Goal: Task Accomplishment & Management: Complete application form

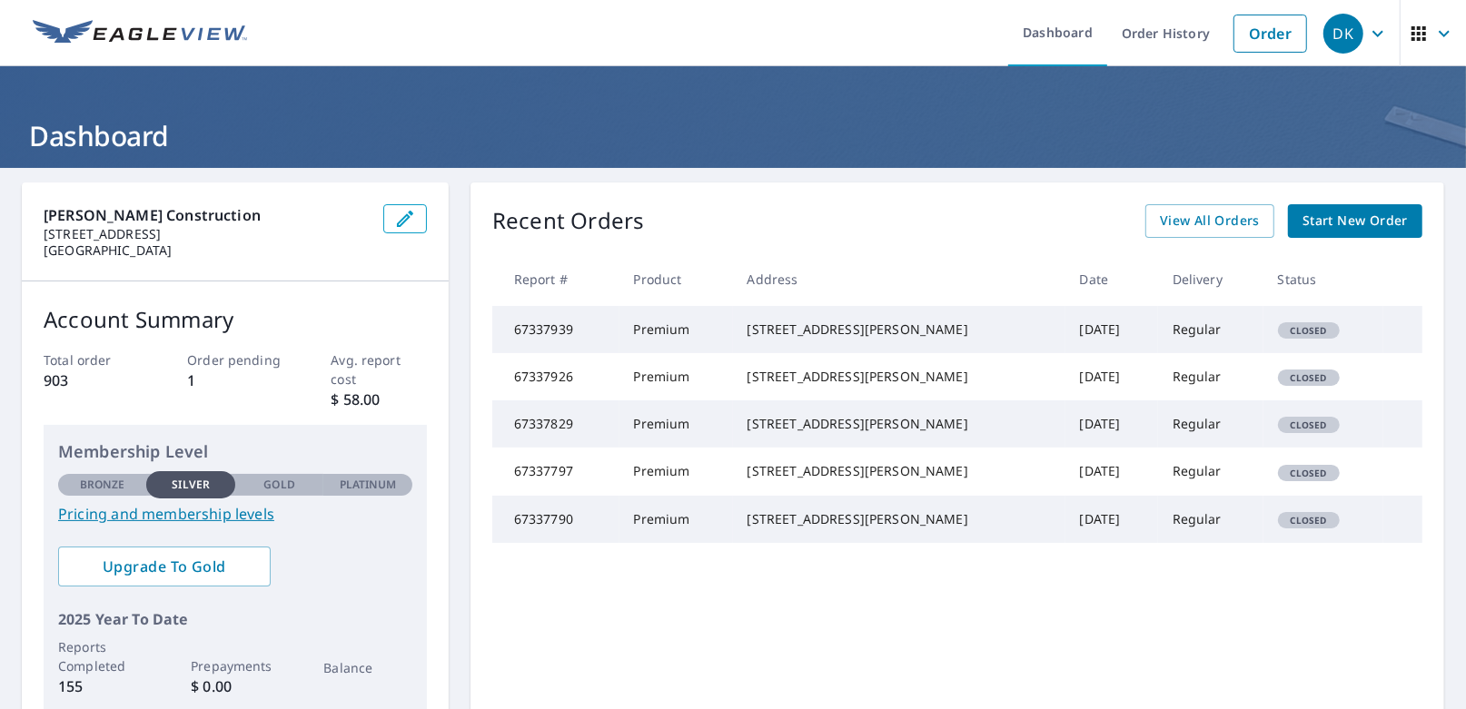
click at [1332, 223] on span "Start New Order" at bounding box center [1354, 221] width 105 height 23
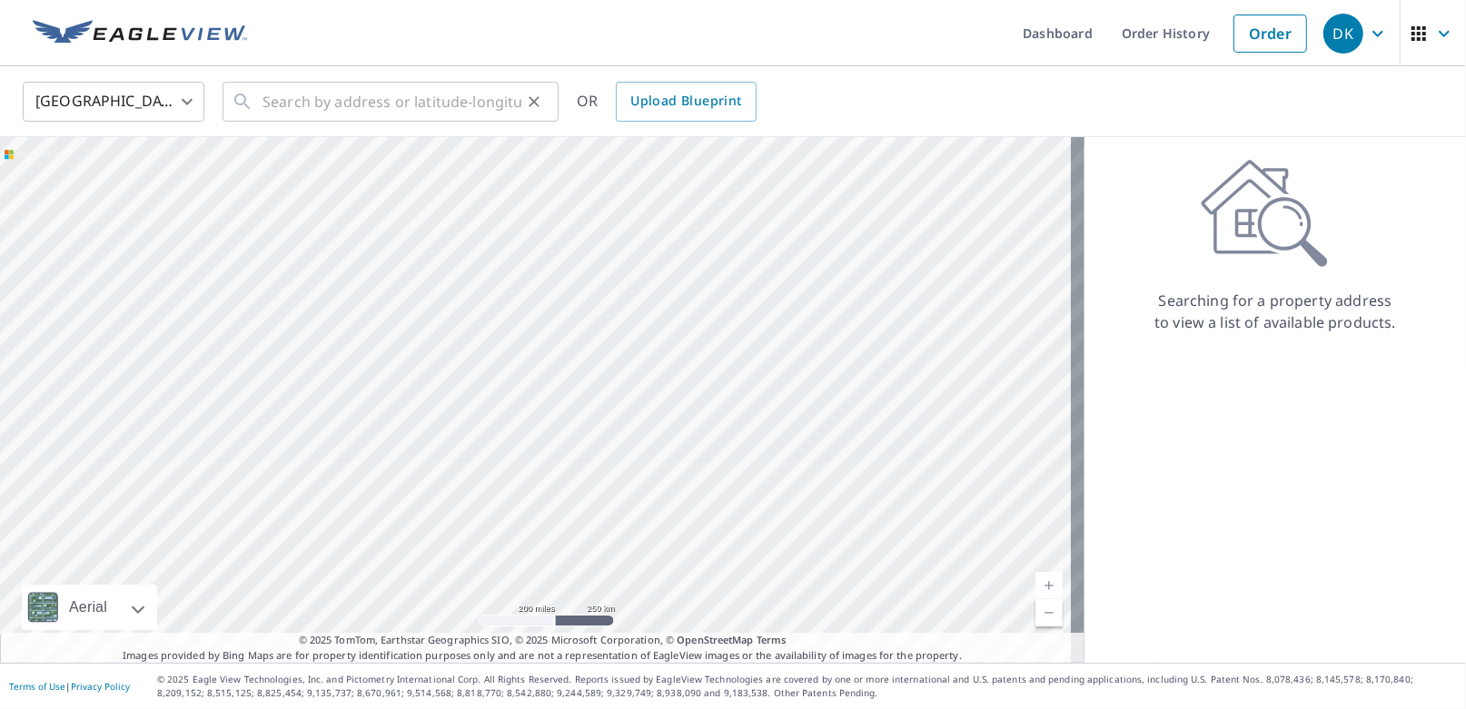
click at [261, 100] on div "​" at bounding box center [391, 102] width 336 height 40
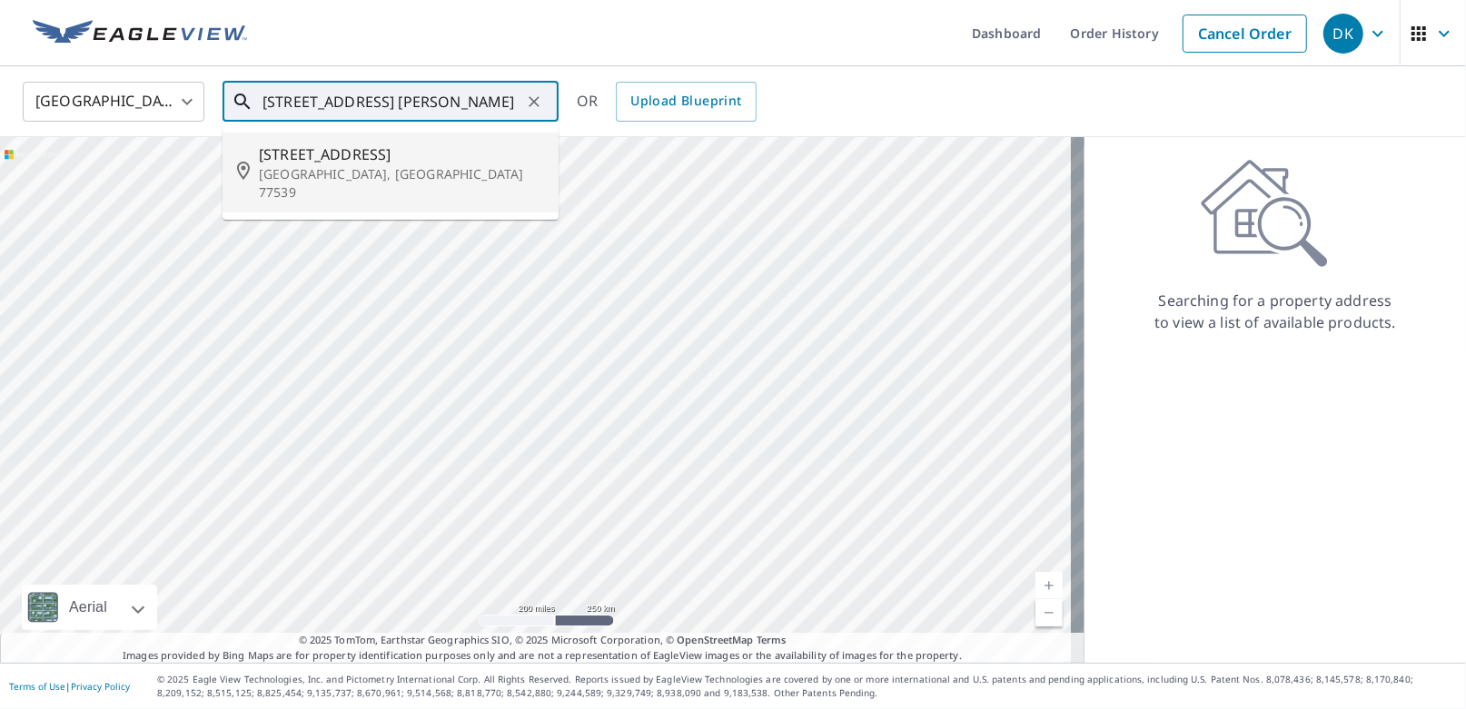
click at [332, 155] on span "[STREET_ADDRESS]" at bounding box center [401, 155] width 285 height 22
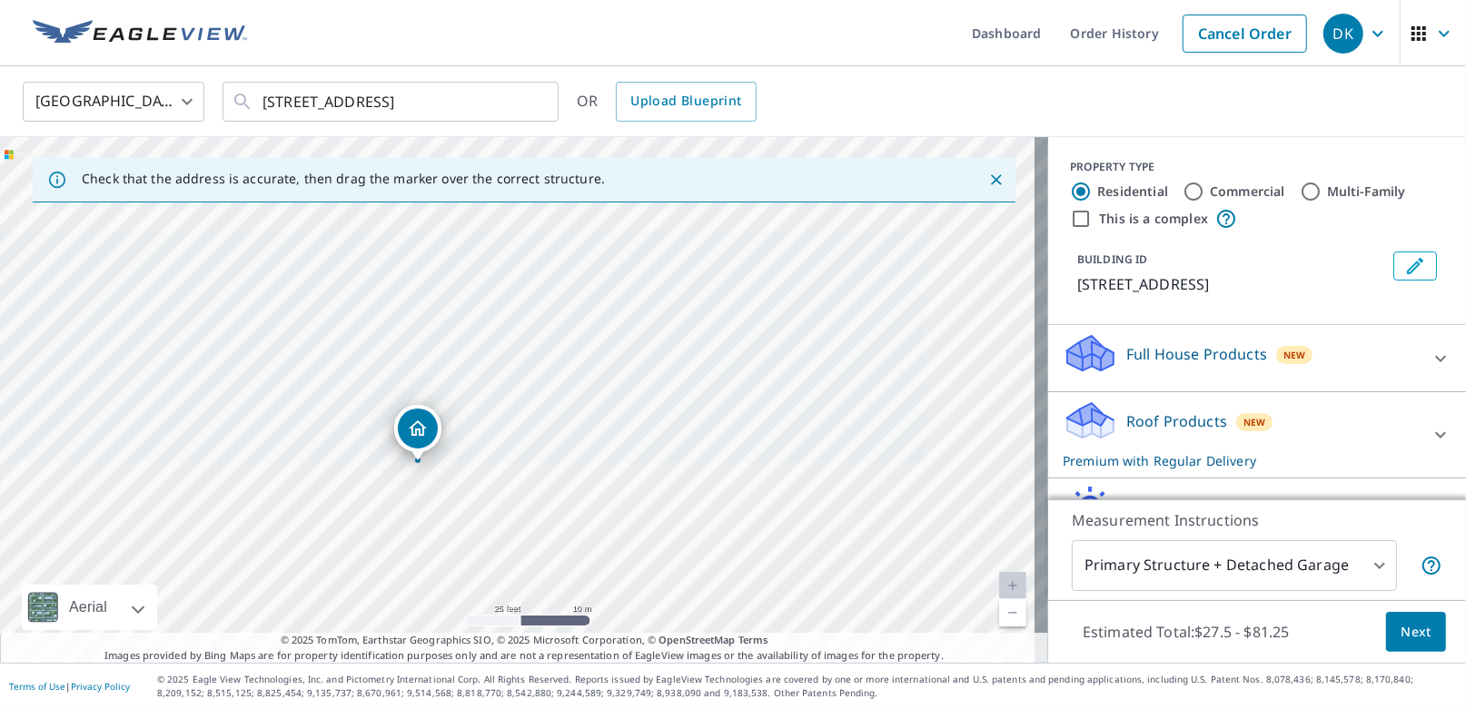
drag, startPoint x: 491, startPoint y: 339, endPoint x: 645, endPoint y: 506, distance: 226.9
click at [645, 506] on div "[STREET_ADDRESS]" at bounding box center [524, 400] width 1048 height 526
drag, startPoint x: 642, startPoint y: 509, endPoint x: 650, endPoint y: 541, distance: 33.7
click at [650, 541] on div "[STREET_ADDRESS]" at bounding box center [524, 400] width 1048 height 526
click at [294, 102] on input "[STREET_ADDRESS]" at bounding box center [391, 101] width 259 height 51
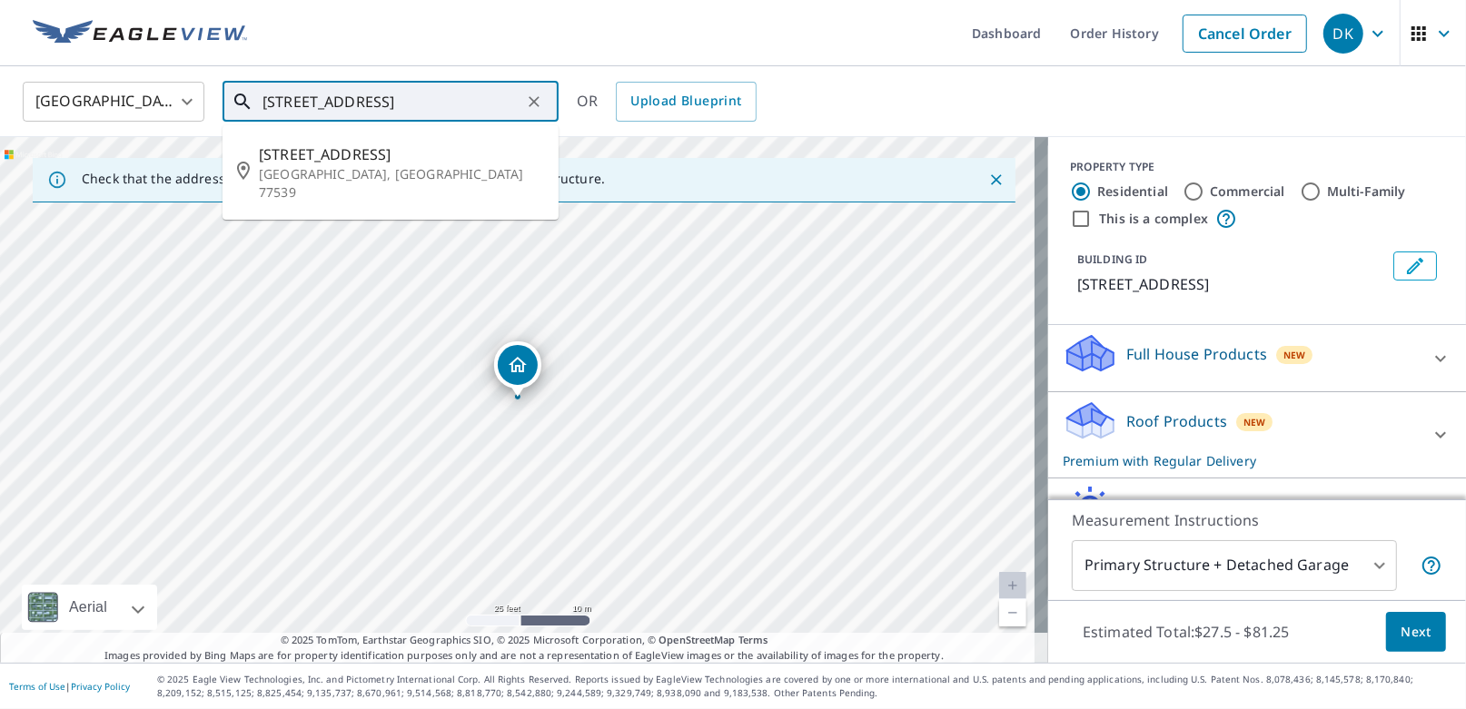
click at [478, 99] on input "[STREET_ADDRESS]" at bounding box center [391, 101] width 259 height 51
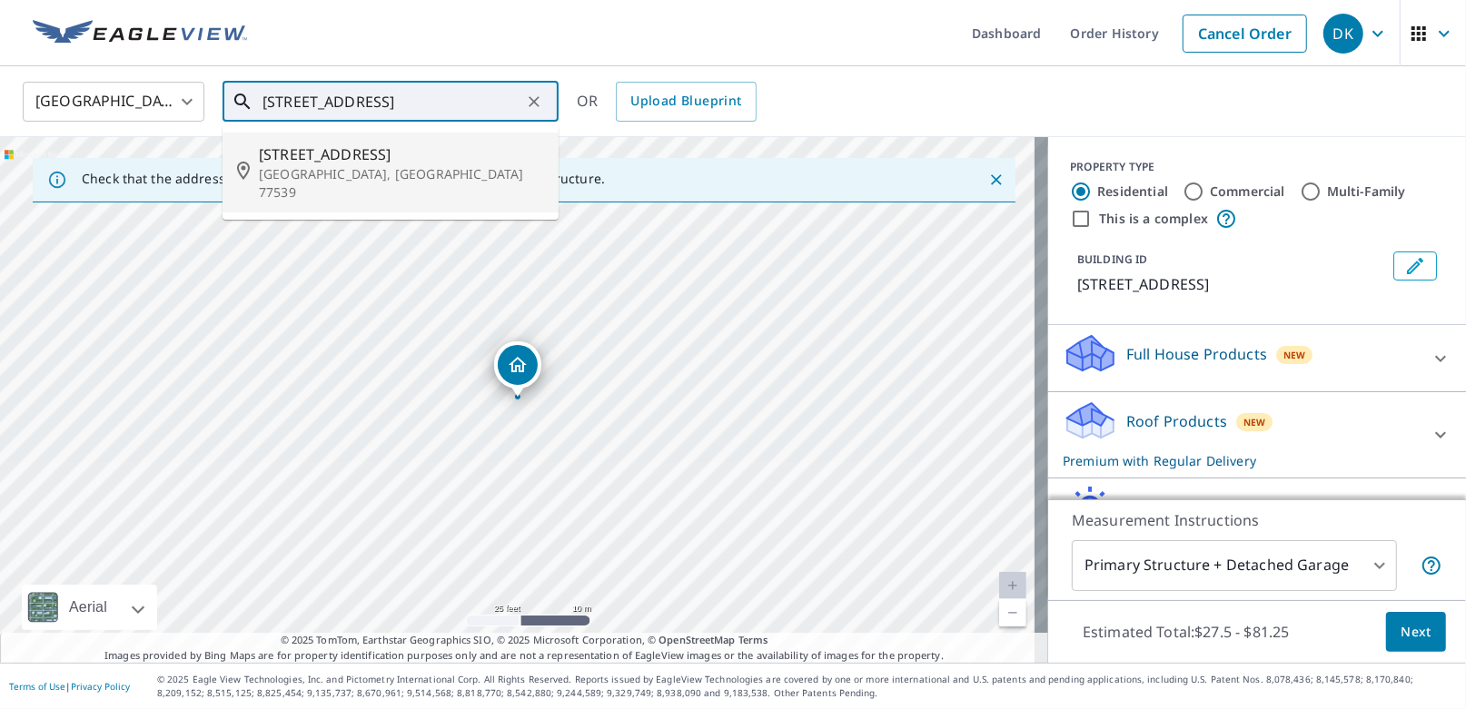
click at [521, 108] on div at bounding box center [533, 101] width 24 height 25
click at [520, 99] on input "[STREET_ADDRESS]" at bounding box center [391, 101] width 259 height 51
click at [520, 103] on input "[STREET_ADDRESS]" at bounding box center [391, 101] width 259 height 51
click at [514, 103] on input "[STREET_ADDRESS]" at bounding box center [391, 101] width 259 height 51
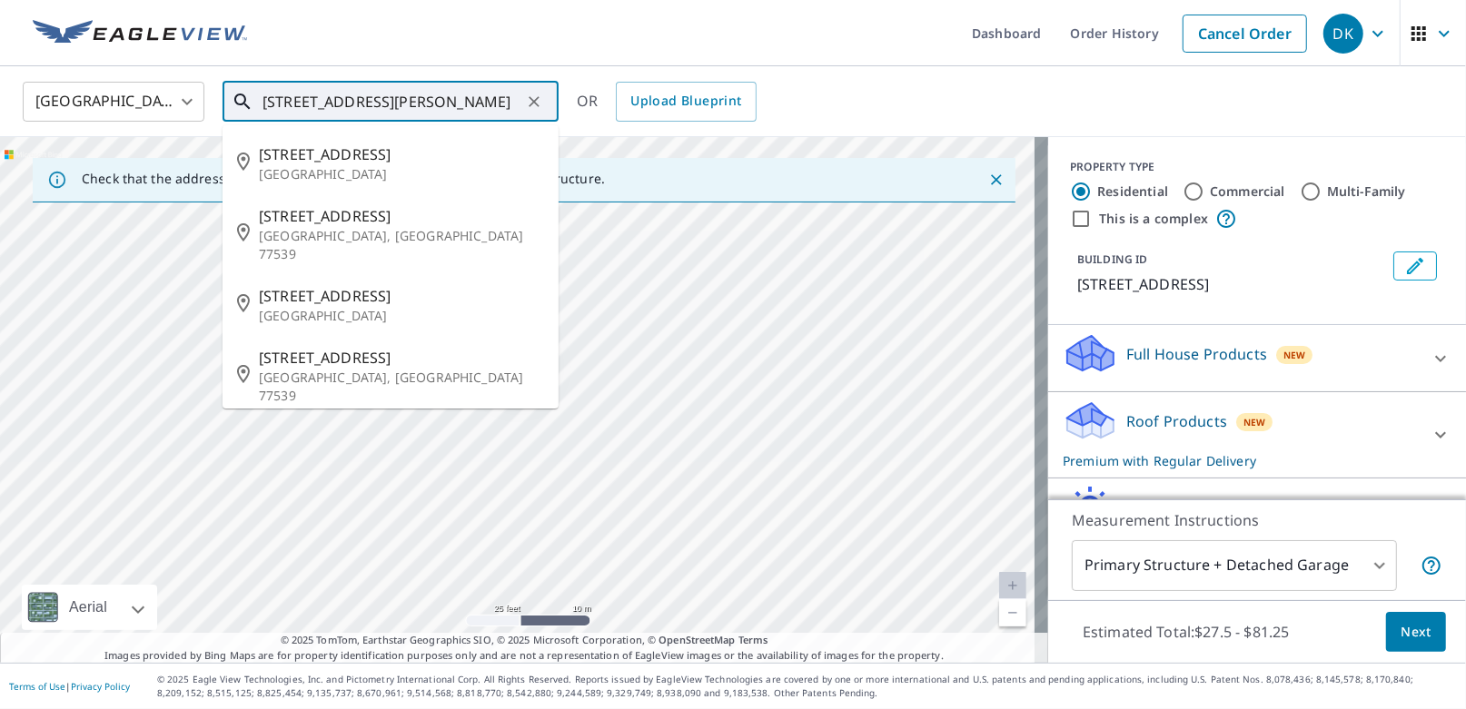
click at [490, 97] on input "[STREET_ADDRESS][PERSON_NAME]" at bounding box center [391, 101] width 259 height 51
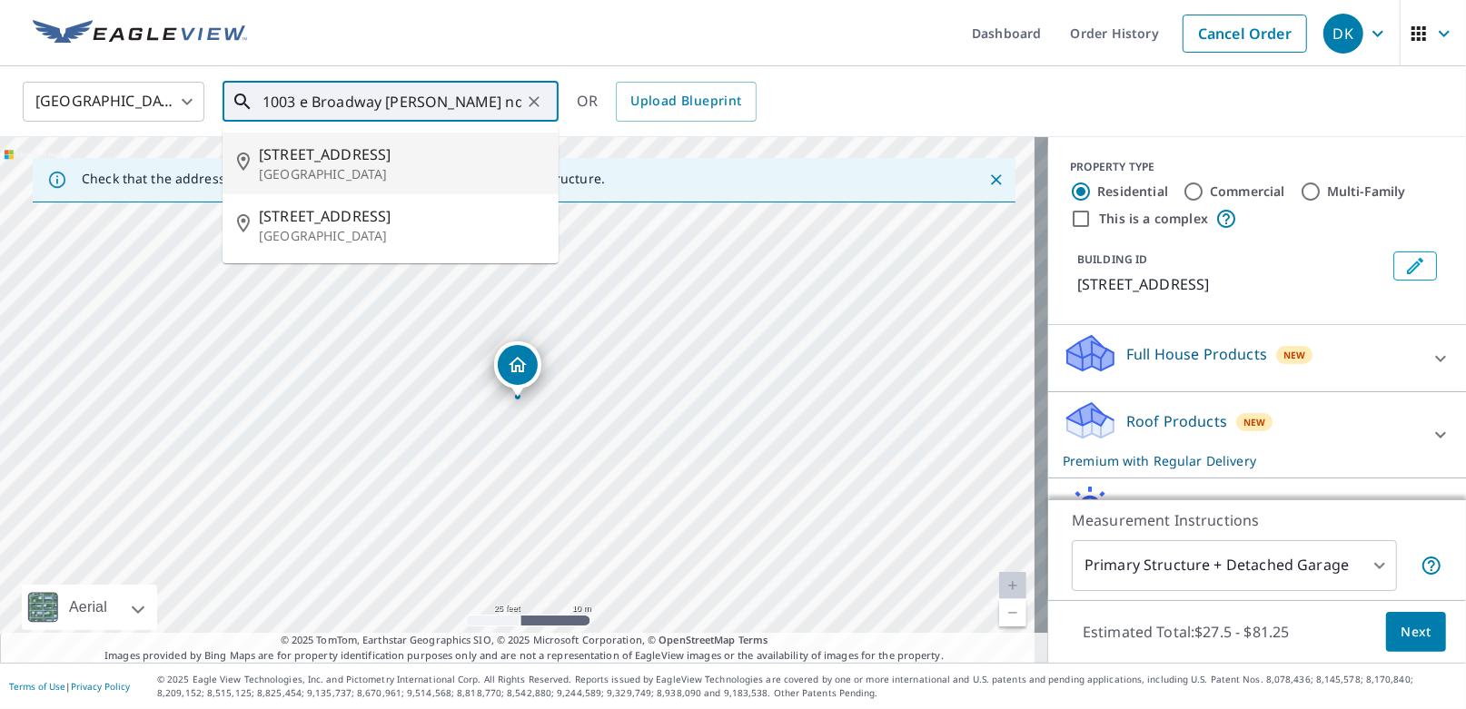
click at [320, 159] on span "[STREET_ADDRESS]" at bounding box center [401, 155] width 285 height 22
type input "[STREET_ADDRESS]"
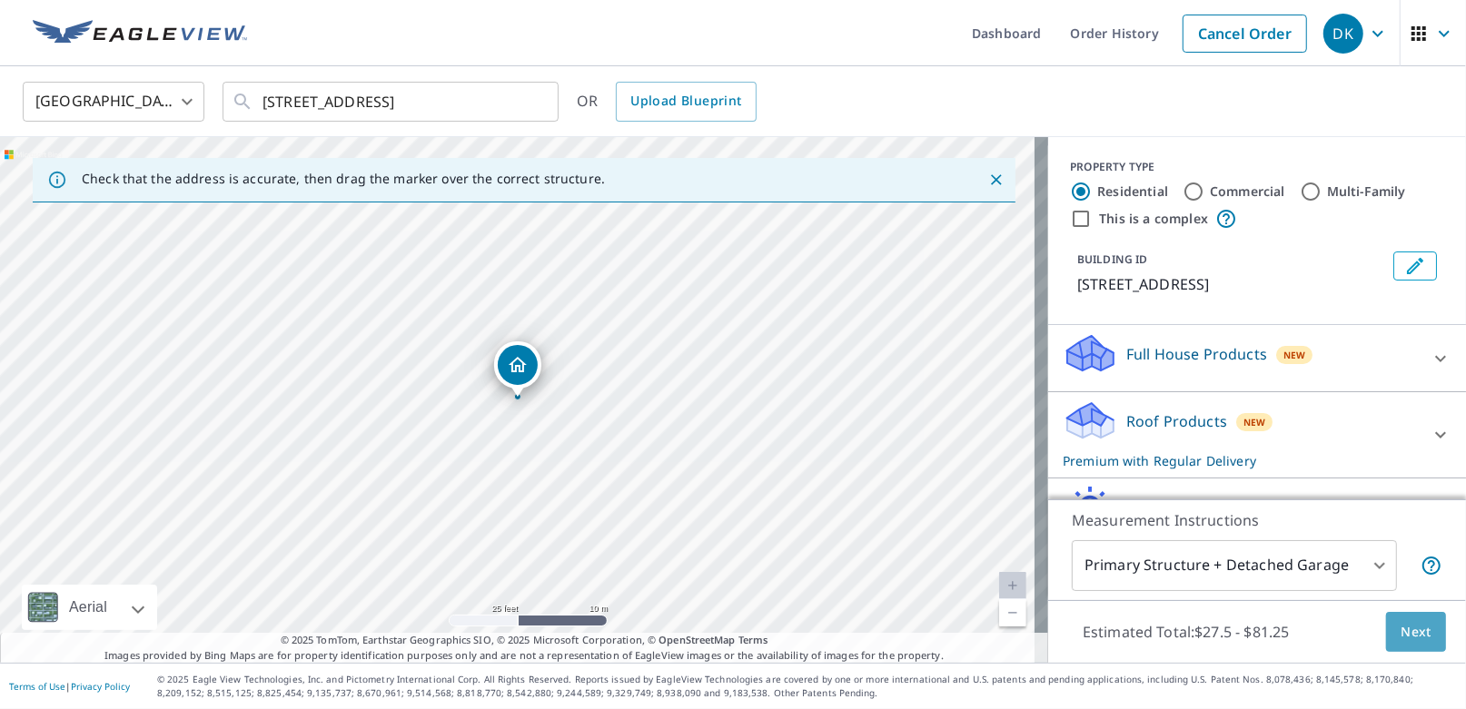
click at [1404, 631] on span "Next" at bounding box center [1416, 632] width 31 height 23
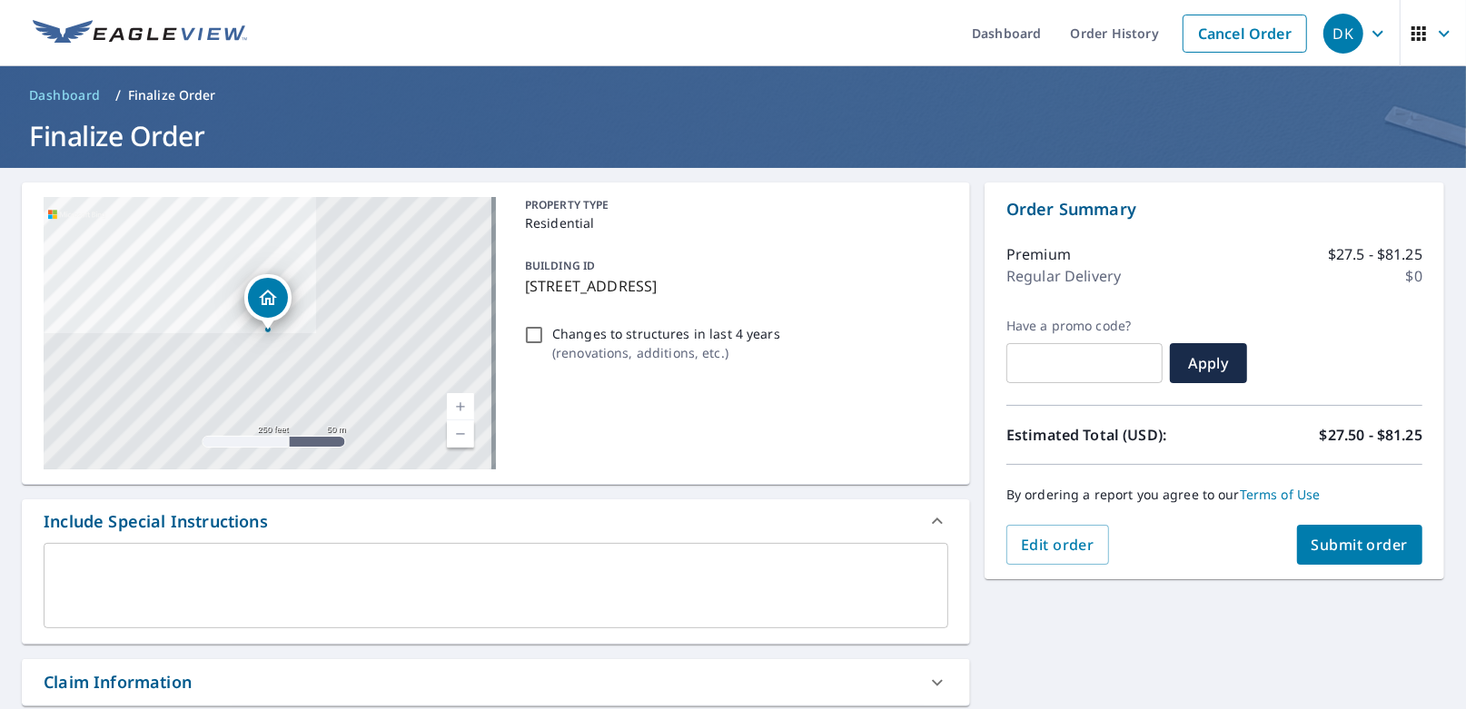
click at [1352, 550] on span "Submit order" at bounding box center [1360, 545] width 97 height 20
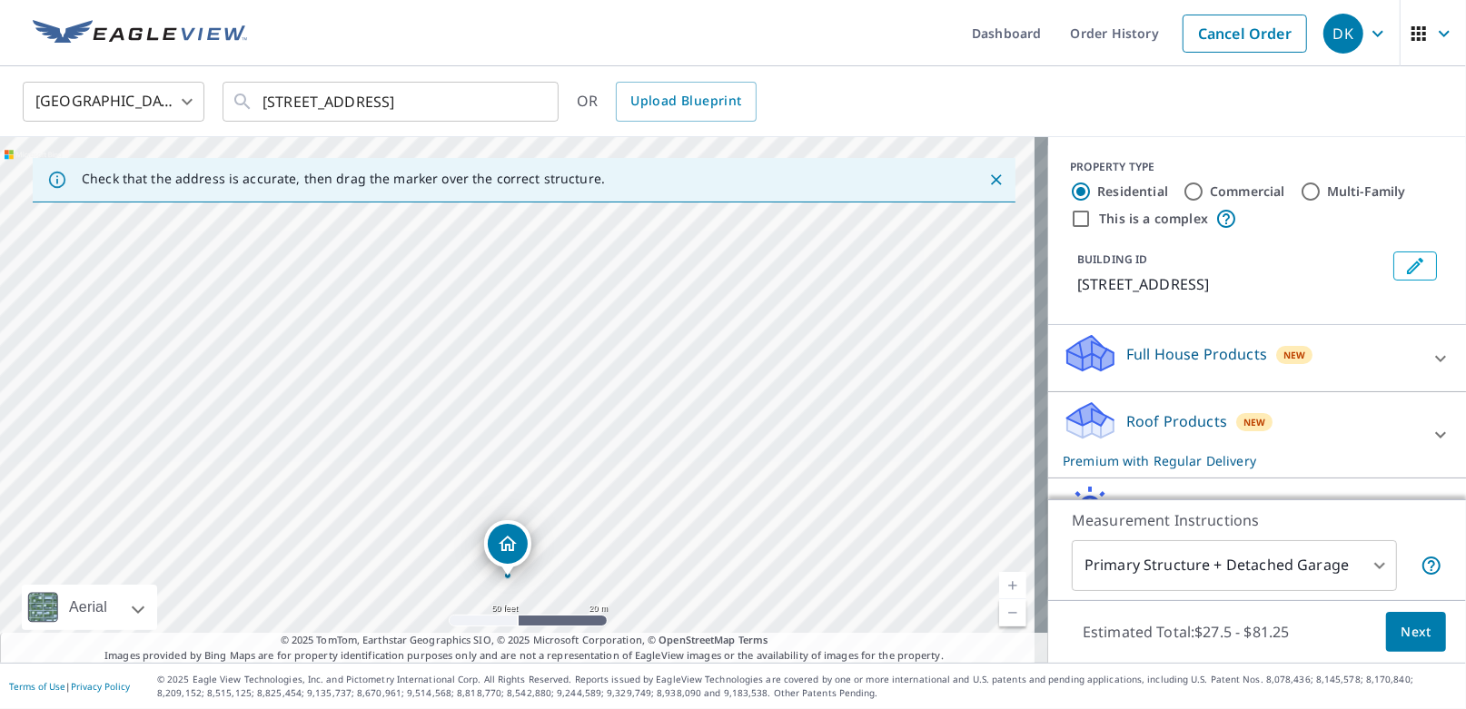
drag, startPoint x: 503, startPoint y: 368, endPoint x: 480, endPoint y: 563, distance: 196.7
drag, startPoint x: 626, startPoint y: 463, endPoint x: 702, endPoint y: 281, distance: 197.9
click at [702, 281] on div "[STREET_ADDRESS]" at bounding box center [524, 400] width 1048 height 526
drag, startPoint x: 776, startPoint y: 331, endPoint x: 755, endPoint y: 401, distance: 73.9
click at [759, 401] on div "[STREET_ADDRESS]" at bounding box center [524, 400] width 1048 height 526
